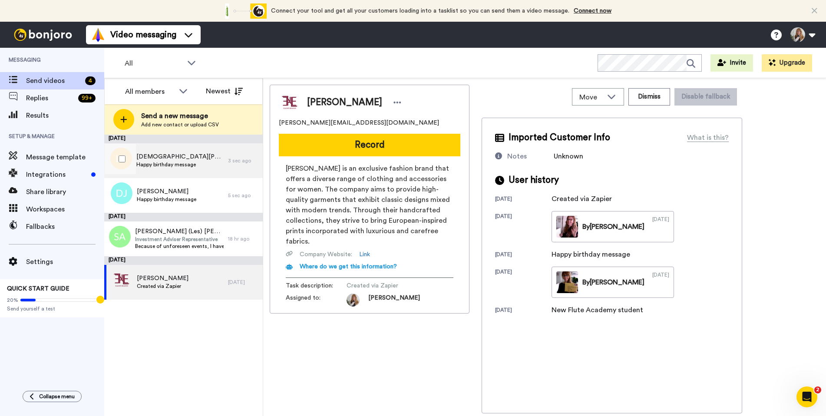
click at [184, 155] on span "Lady Padilla" at bounding box center [179, 156] width 87 height 9
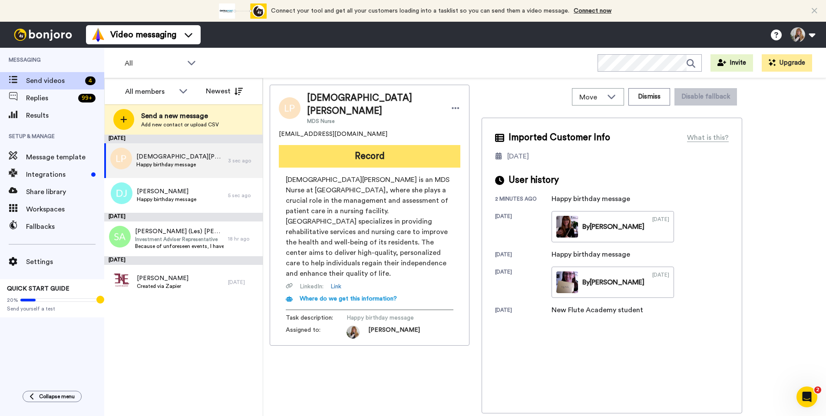
click at [377, 151] on button "Record" at bounding box center [370, 156] width 182 height 23
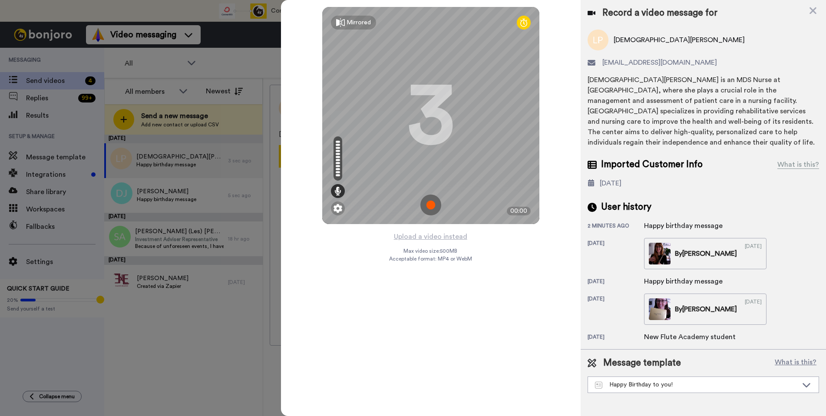
click at [429, 208] on img at bounding box center [430, 205] width 21 height 21
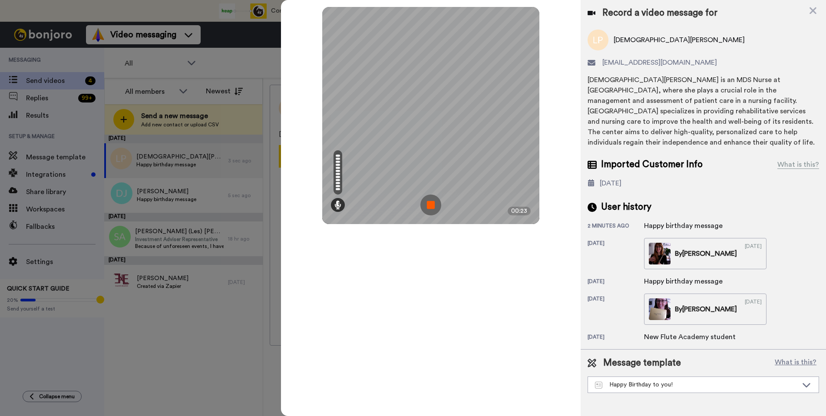
click at [429, 208] on img at bounding box center [430, 205] width 21 height 21
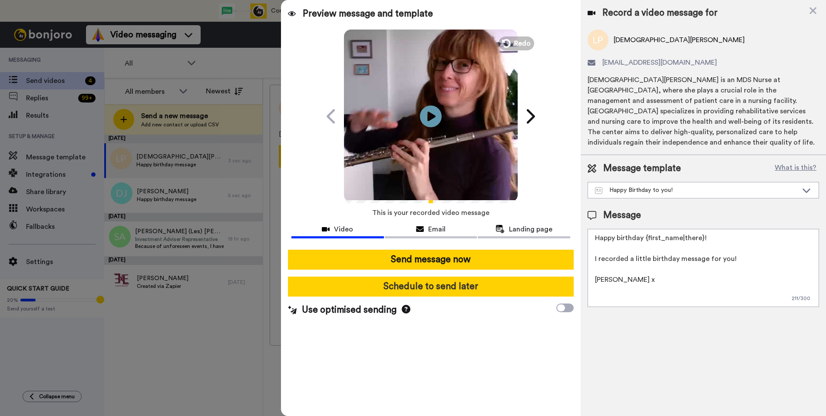
click at [453, 285] on button "Schedule to send later" at bounding box center [431, 287] width 286 height 20
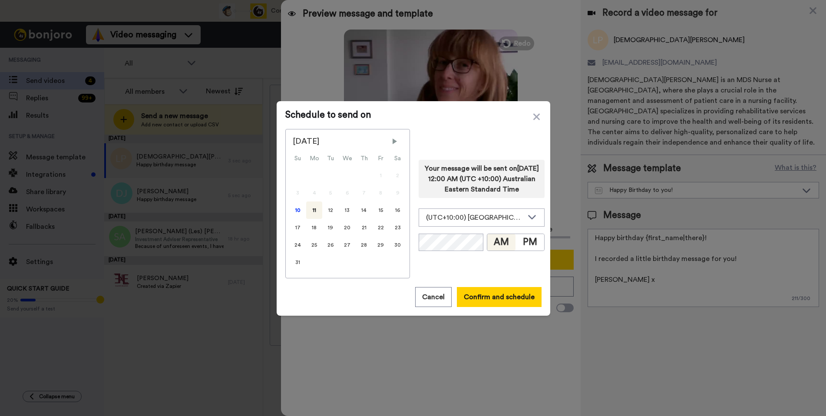
drag, startPoint x: 359, startPoint y: 225, endPoint x: 423, endPoint y: 231, distance: 64.1
click at [359, 225] on div "21" at bounding box center [364, 227] width 17 height 17
drag, startPoint x: 521, startPoint y: 241, endPoint x: 491, endPoint y: 244, distance: 29.7
click at [520, 241] on button "PM" at bounding box center [530, 242] width 29 height 17
click at [492, 299] on button "Confirm and schedule" at bounding box center [499, 297] width 85 height 20
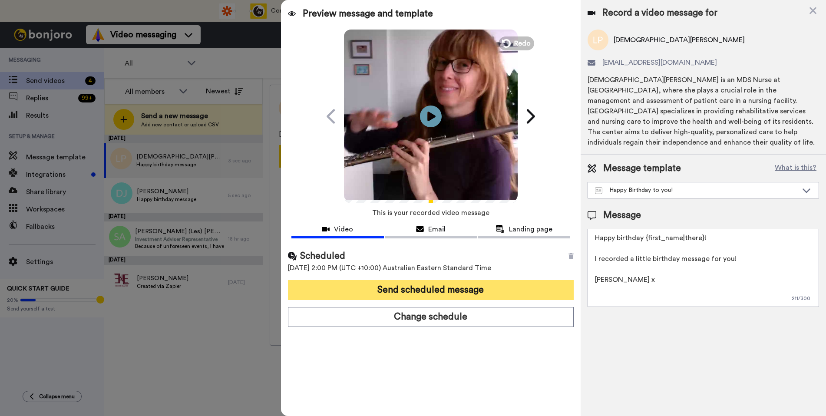
drag, startPoint x: 461, startPoint y: 291, endPoint x: 387, endPoint y: 242, distance: 88.7
click at [461, 291] on button "Send scheduled message" at bounding box center [431, 290] width 286 height 20
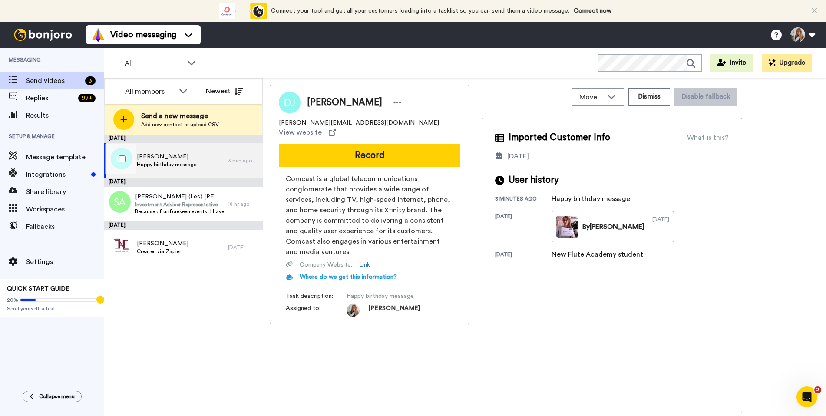
click at [197, 155] on div "[PERSON_NAME] Happy birthday message" at bounding box center [166, 160] width 124 height 35
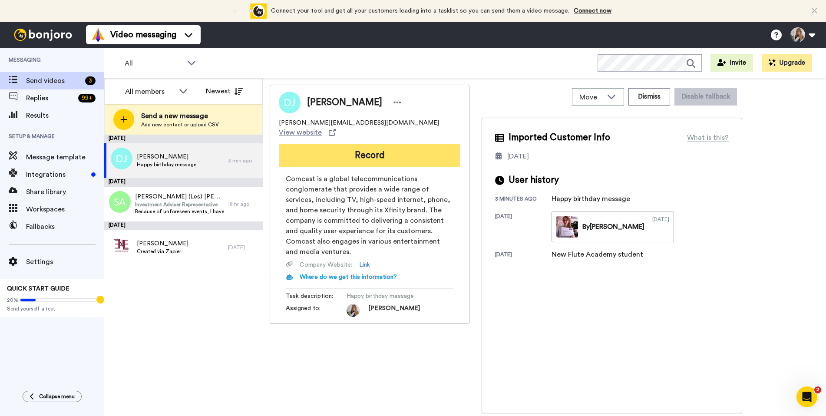
click at [356, 150] on button "Record" at bounding box center [370, 155] width 182 height 23
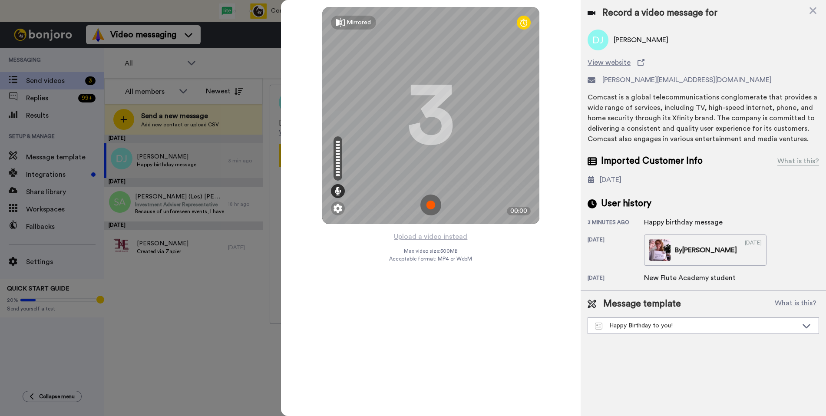
click at [433, 198] on img at bounding box center [430, 205] width 21 height 21
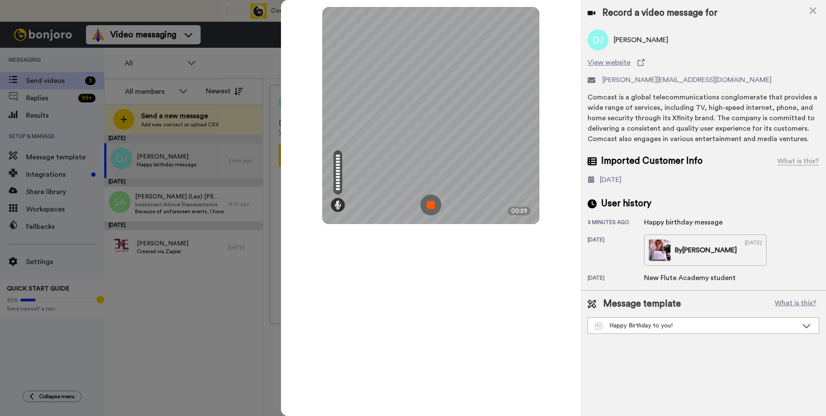
click at [432, 200] on img at bounding box center [430, 205] width 21 height 21
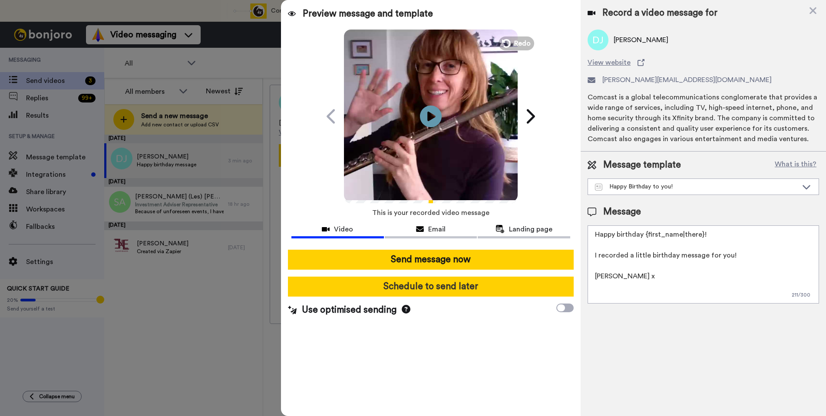
click at [444, 288] on button "Schedule to send later" at bounding box center [431, 287] width 286 height 20
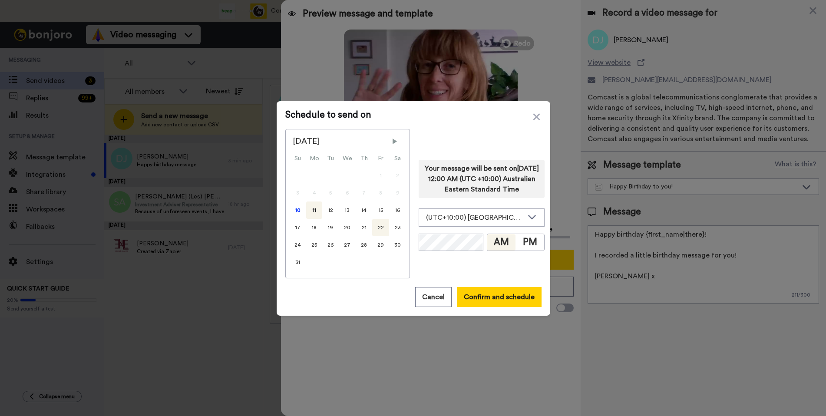
click at [379, 228] on div "22" at bounding box center [380, 227] width 17 height 17
click at [519, 246] on button "PM" at bounding box center [530, 242] width 29 height 17
click at [469, 290] on button "Confirm and schedule" at bounding box center [499, 297] width 85 height 20
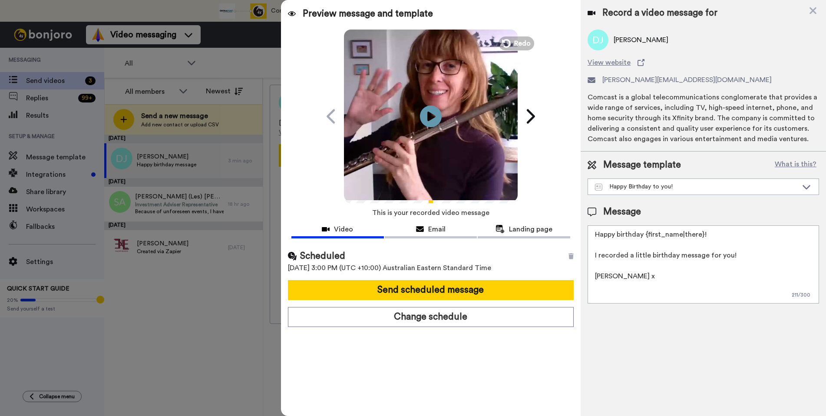
drag, startPoint x: 460, startPoint y: 288, endPoint x: 405, endPoint y: 247, distance: 69.0
click at [459, 287] on button "Send scheduled message" at bounding box center [431, 290] width 286 height 20
